Goal: Find specific page/section: Find specific page/section

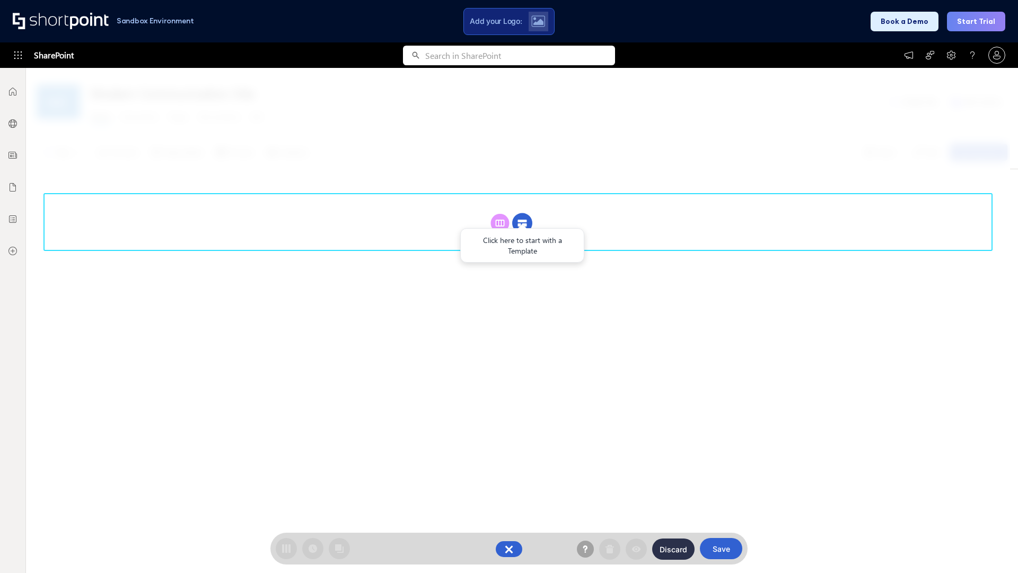
click at [522, 223] on circle at bounding box center [522, 223] width 20 height 20
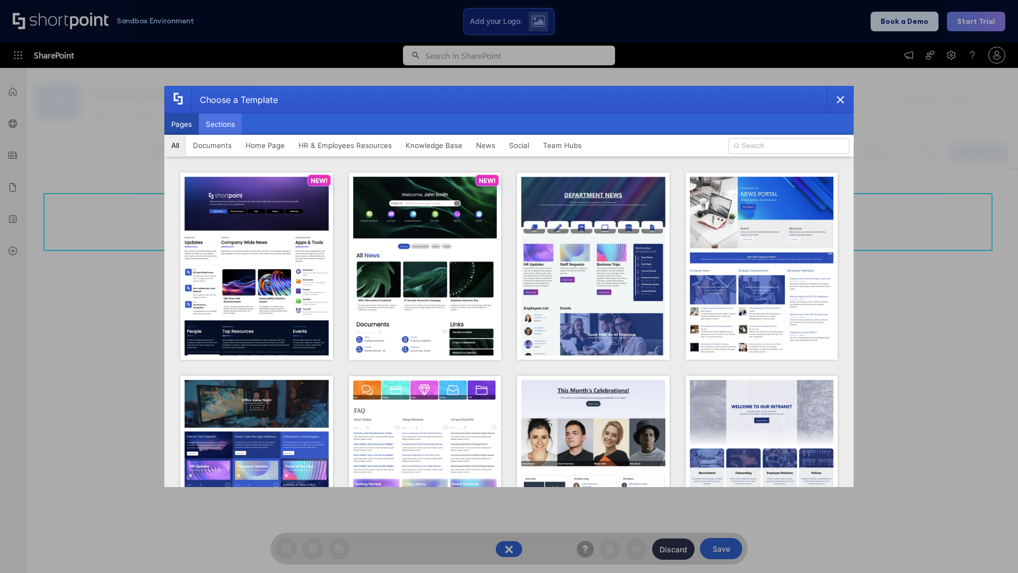
click at [220, 124] on button "Sections" at bounding box center [220, 124] width 43 height 21
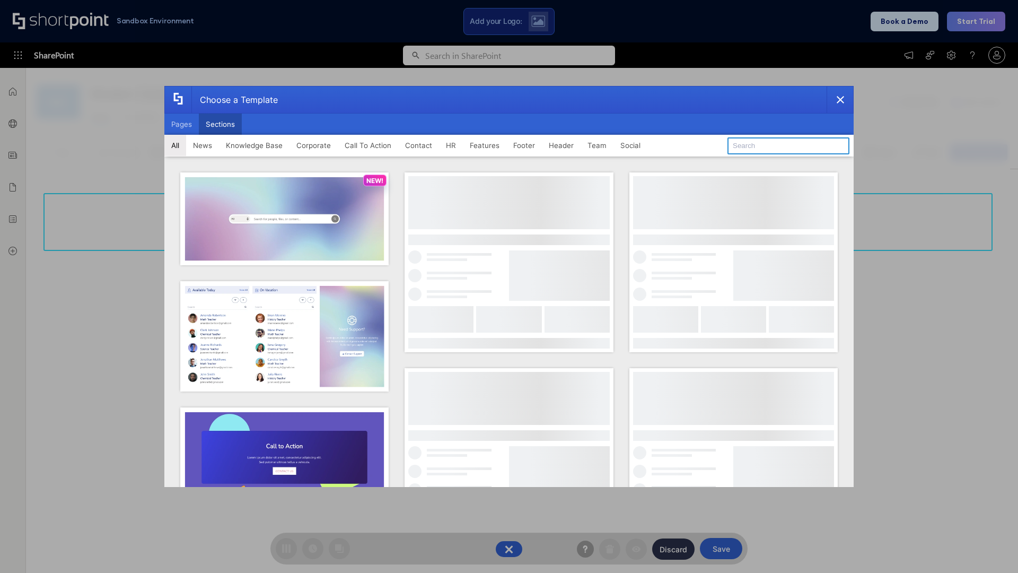
type input "FAQ 4"
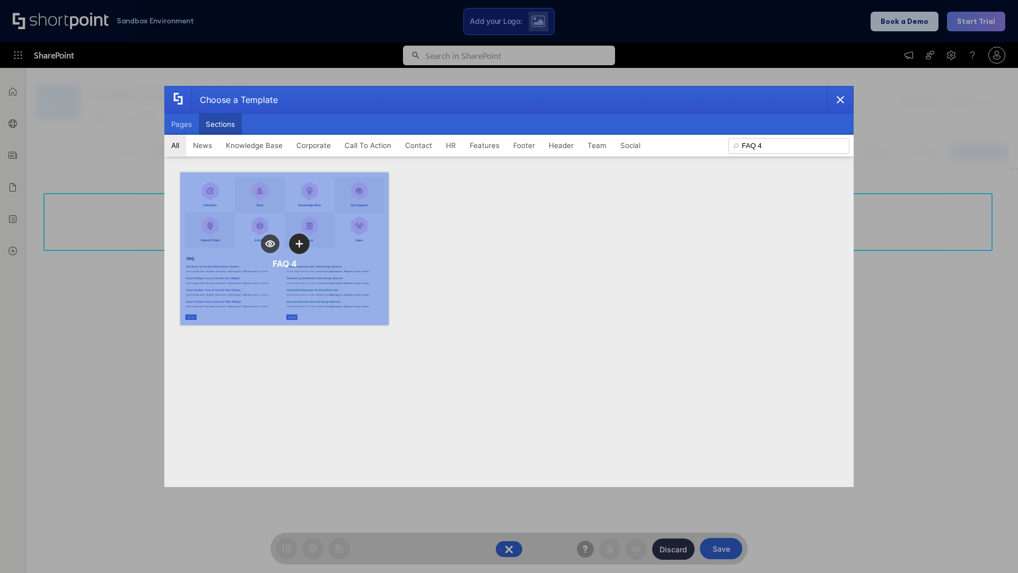
click at [299, 243] on icon "template selector" at bounding box center [298, 243] width 7 height 7
